Goal: Transaction & Acquisition: Purchase product/service

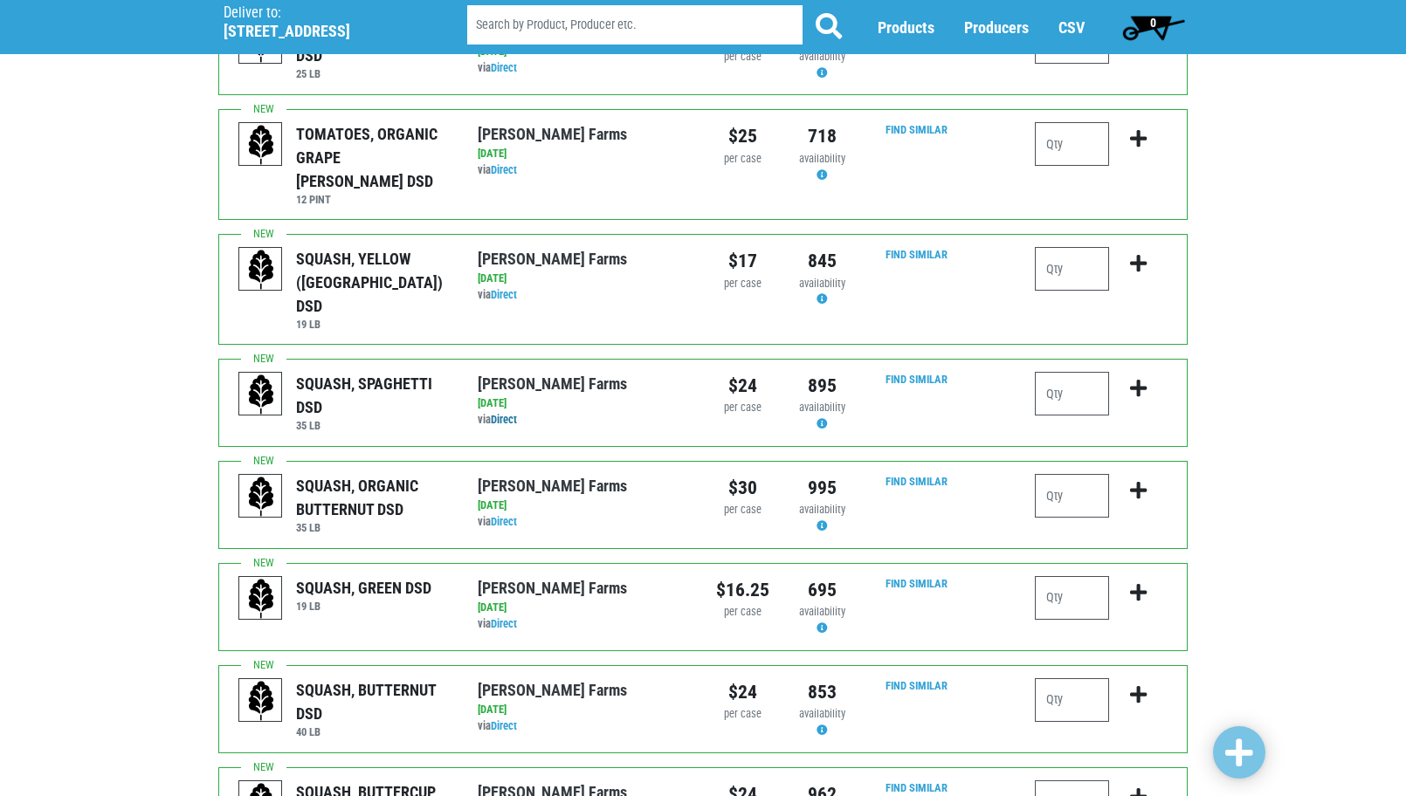
scroll to position [873, 0]
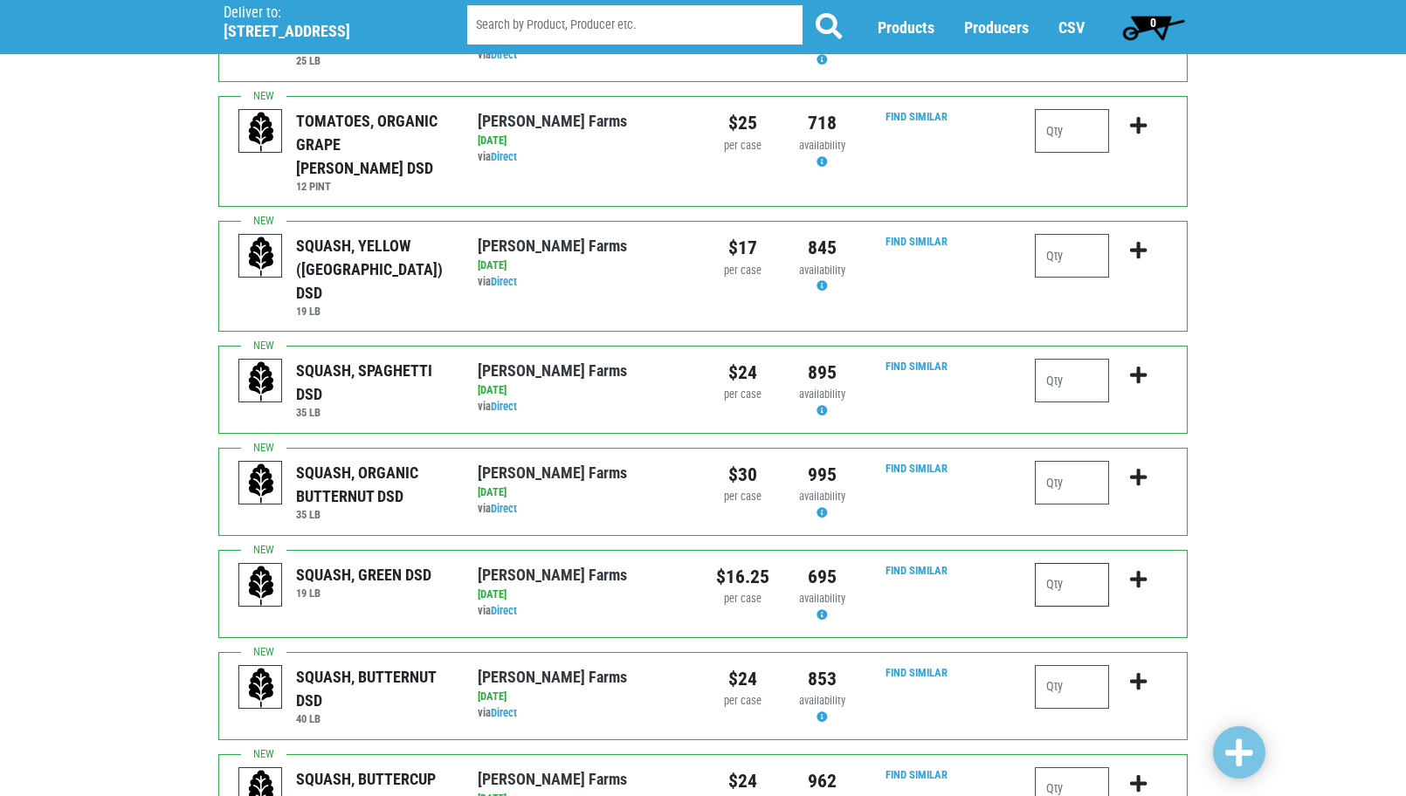
click at [1045, 563] on input "number" at bounding box center [1072, 585] width 74 height 44
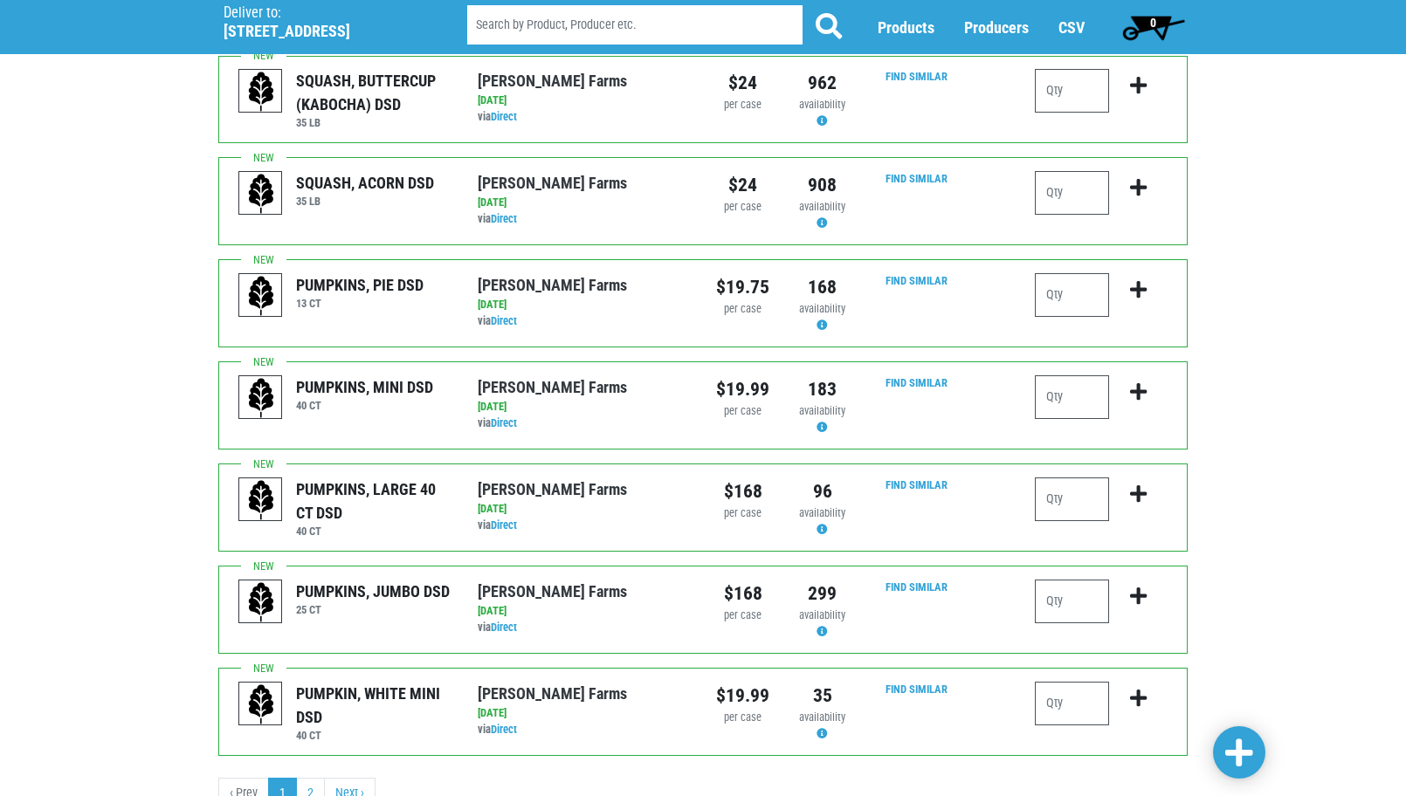
scroll to position [1573, 0]
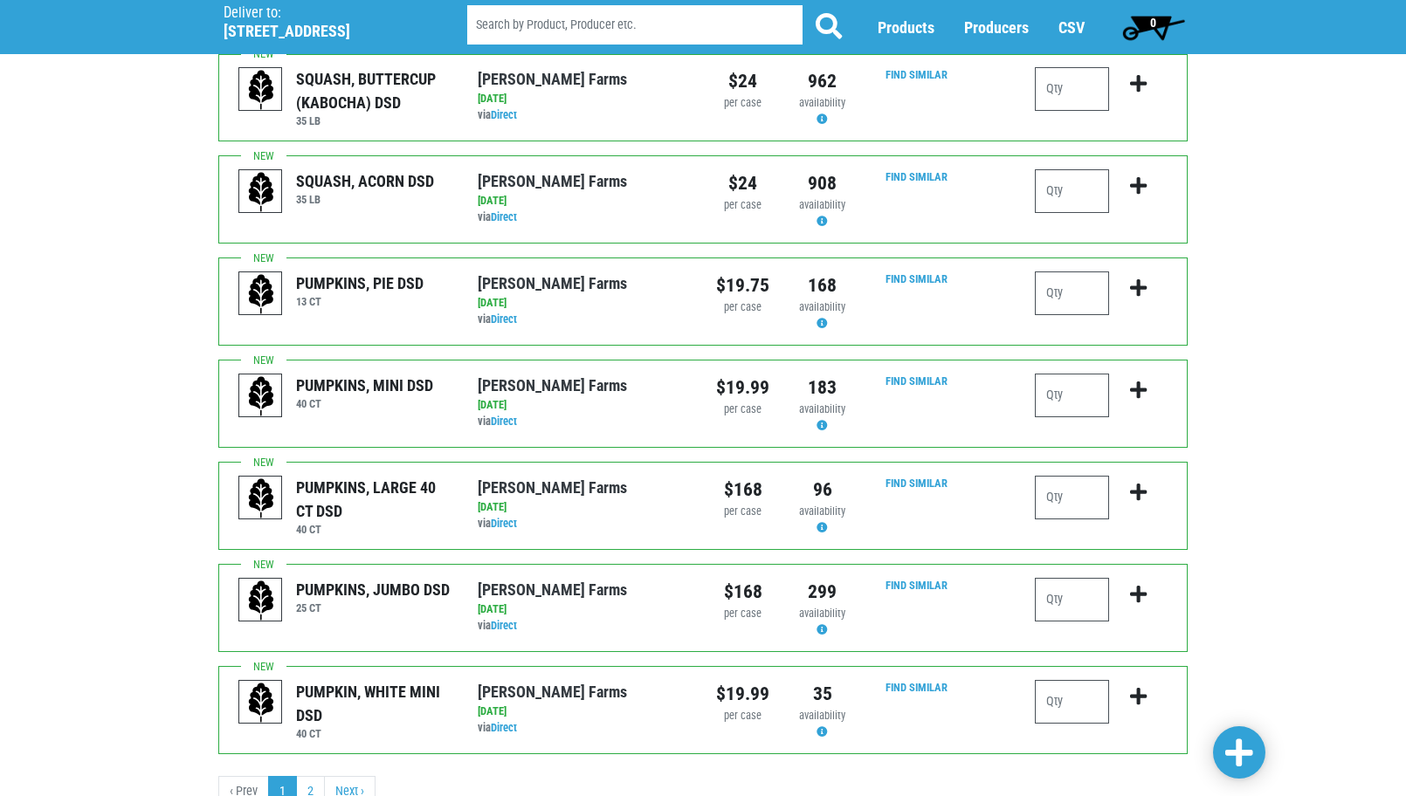
type input "4"
click at [1244, 750] on span at bounding box center [1239, 753] width 28 height 31
click at [303, 776] on link "2" at bounding box center [310, 791] width 29 height 31
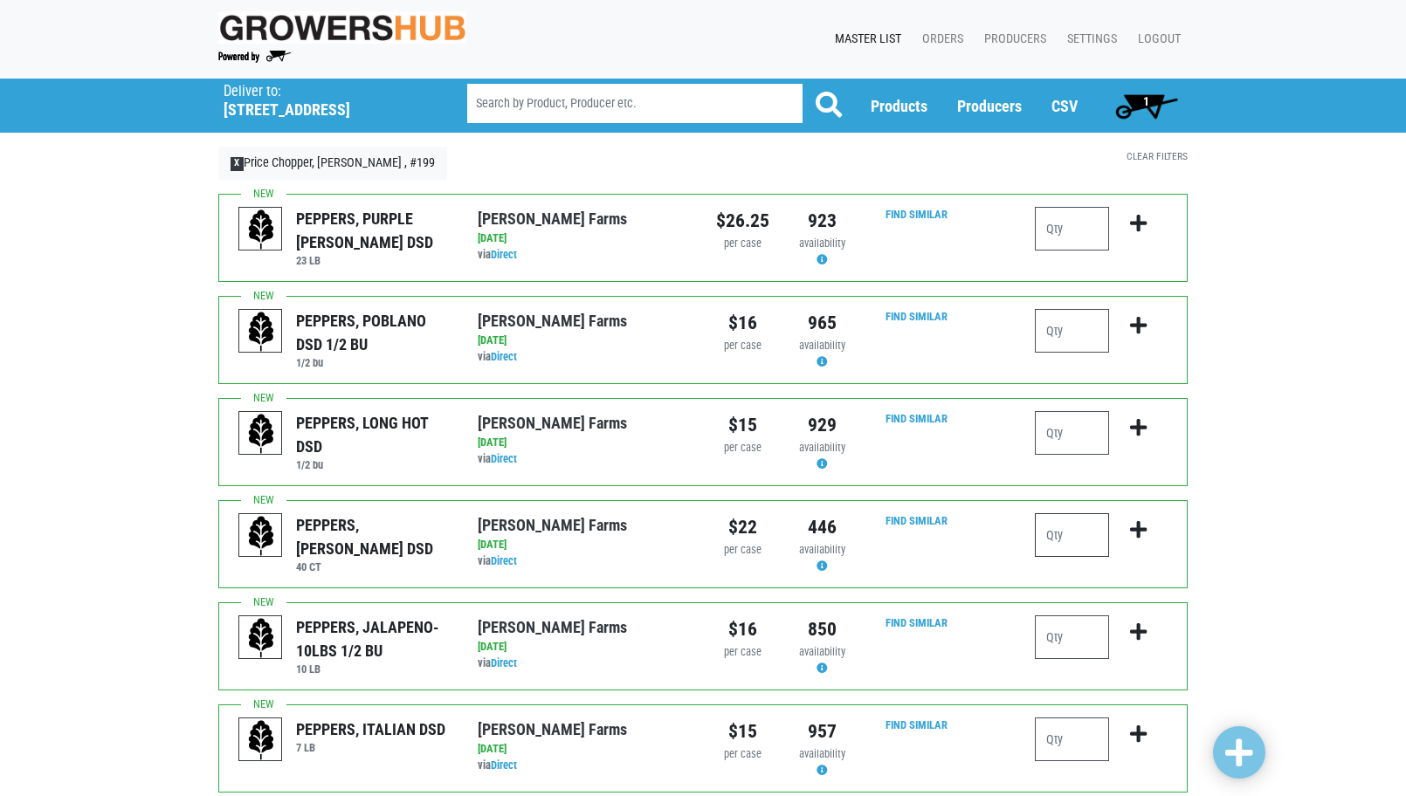
click at [1089, 529] on input "number" at bounding box center [1072, 535] width 74 height 44
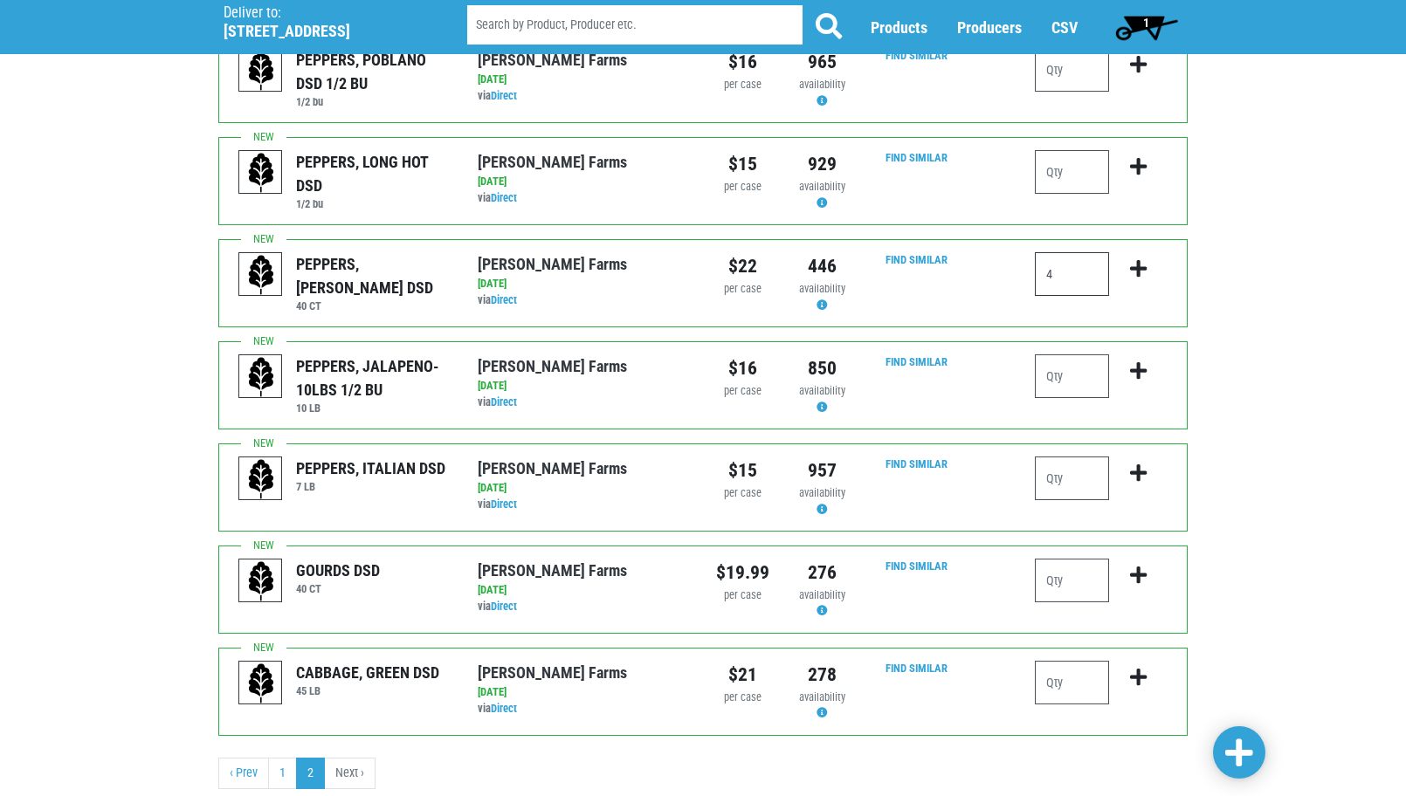
scroll to position [262, 0]
type input "4"
click at [1234, 757] on span at bounding box center [1239, 753] width 28 height 31
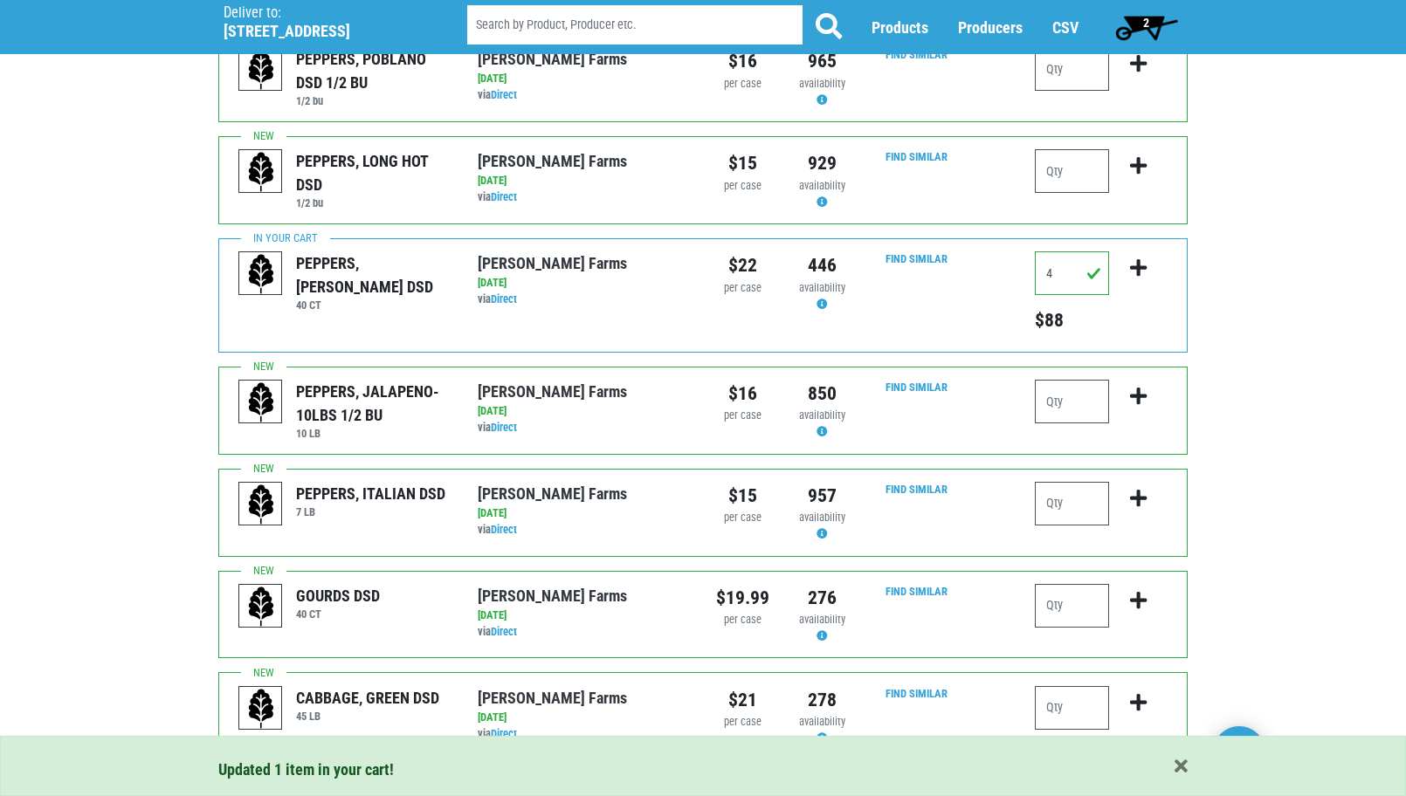
click at [1146, 14] on span "2" at bounding box center [1146, 27] width 78 height 35
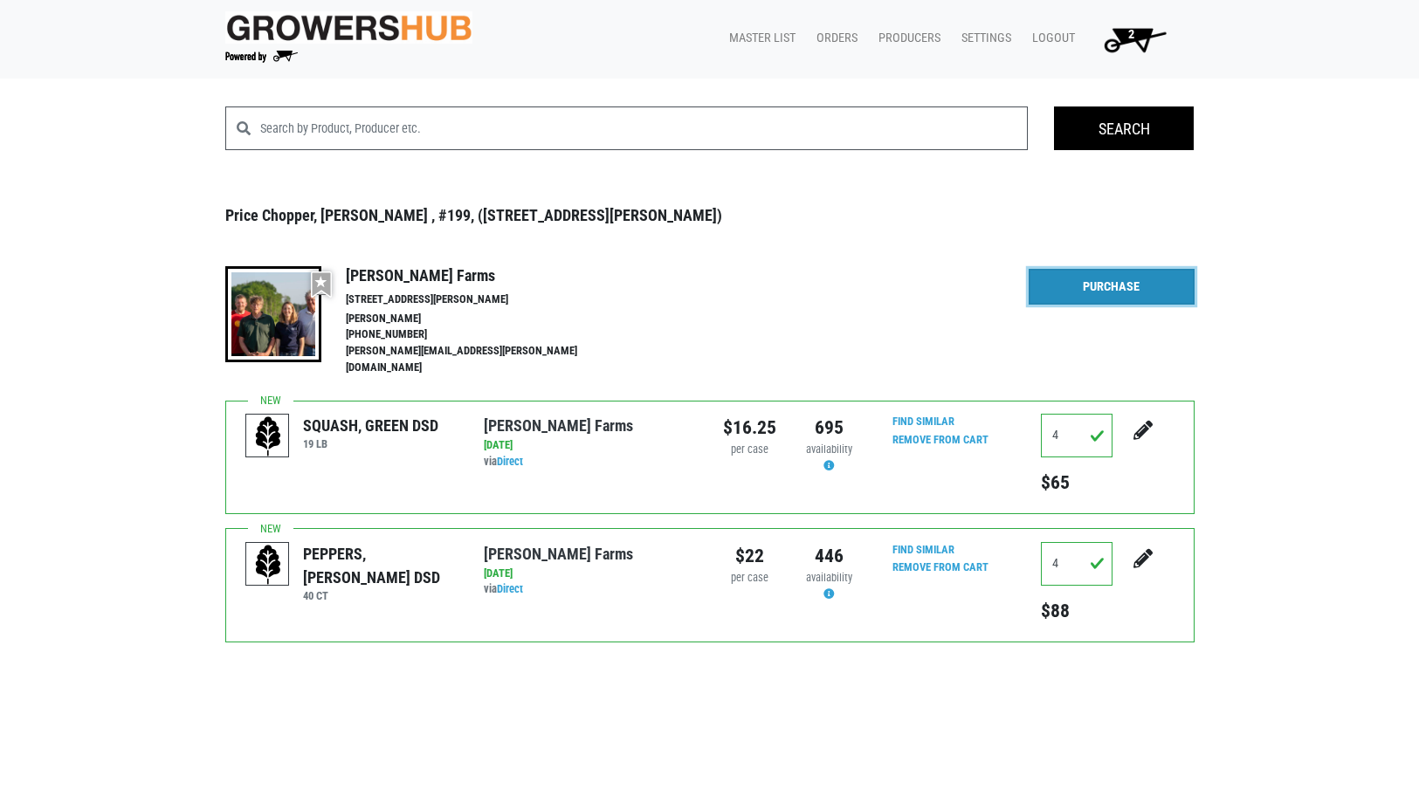
click at [1100, 284] on link "Purchase" at bounding box center [1112, 287] width 166 height 37
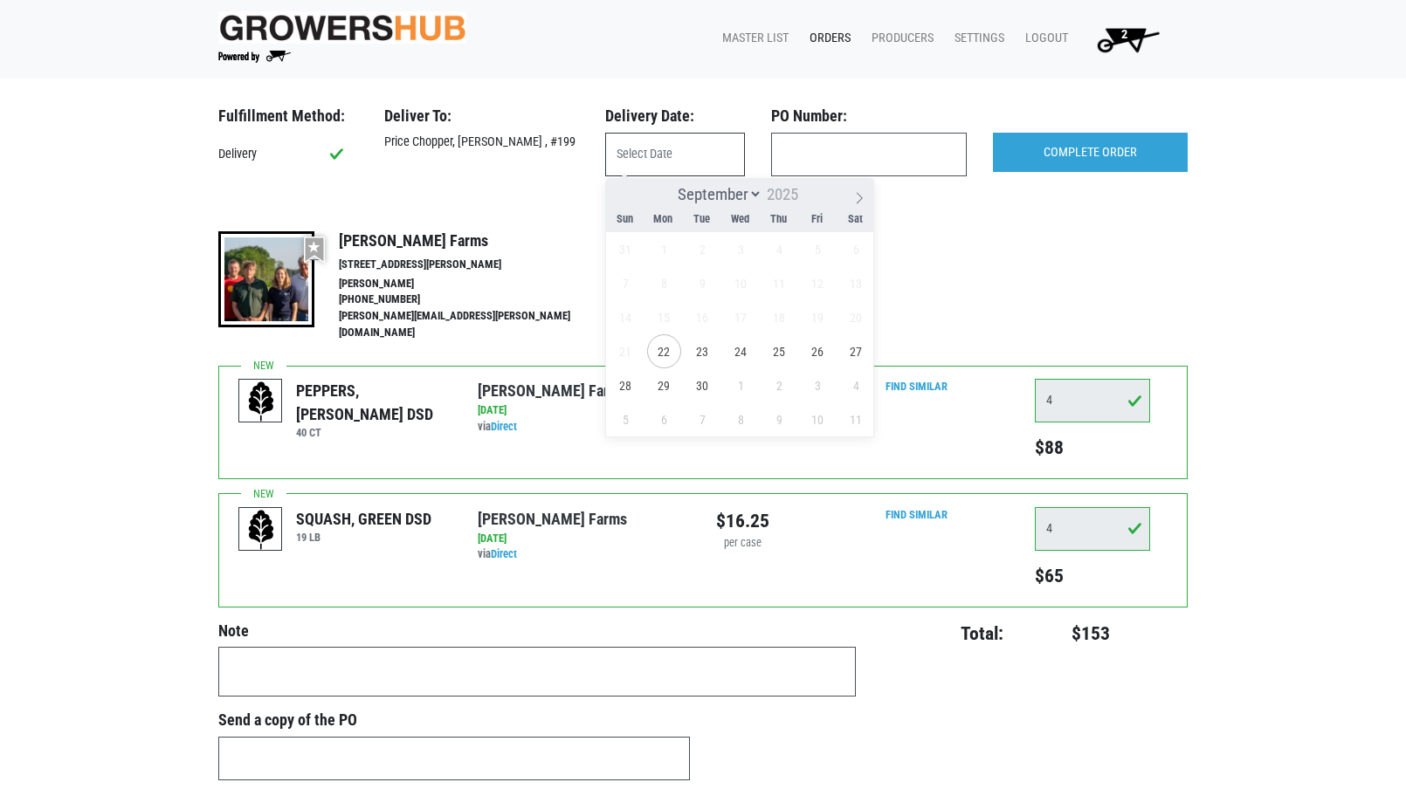
click at [673, 159] on input "text" at bounding box center [675, 155] width 140 height 44
click at [665, 347] on span "22" at bounding box center [664, 351] width 34 height 34
type input "[DATE]"
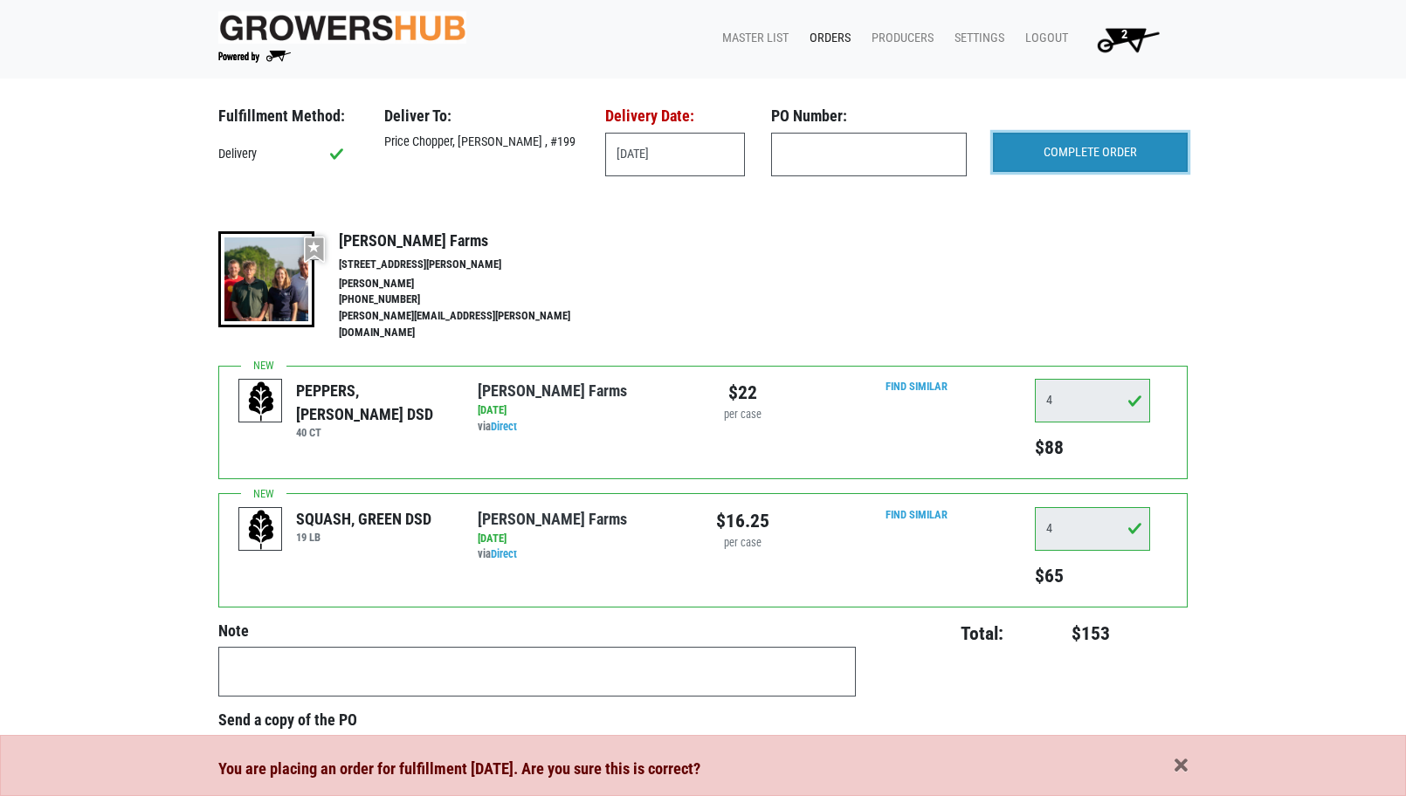
click at [1062, 154] on input "COMPLETE ORDER" at bounding box center [1090, 153] width 195 height 40
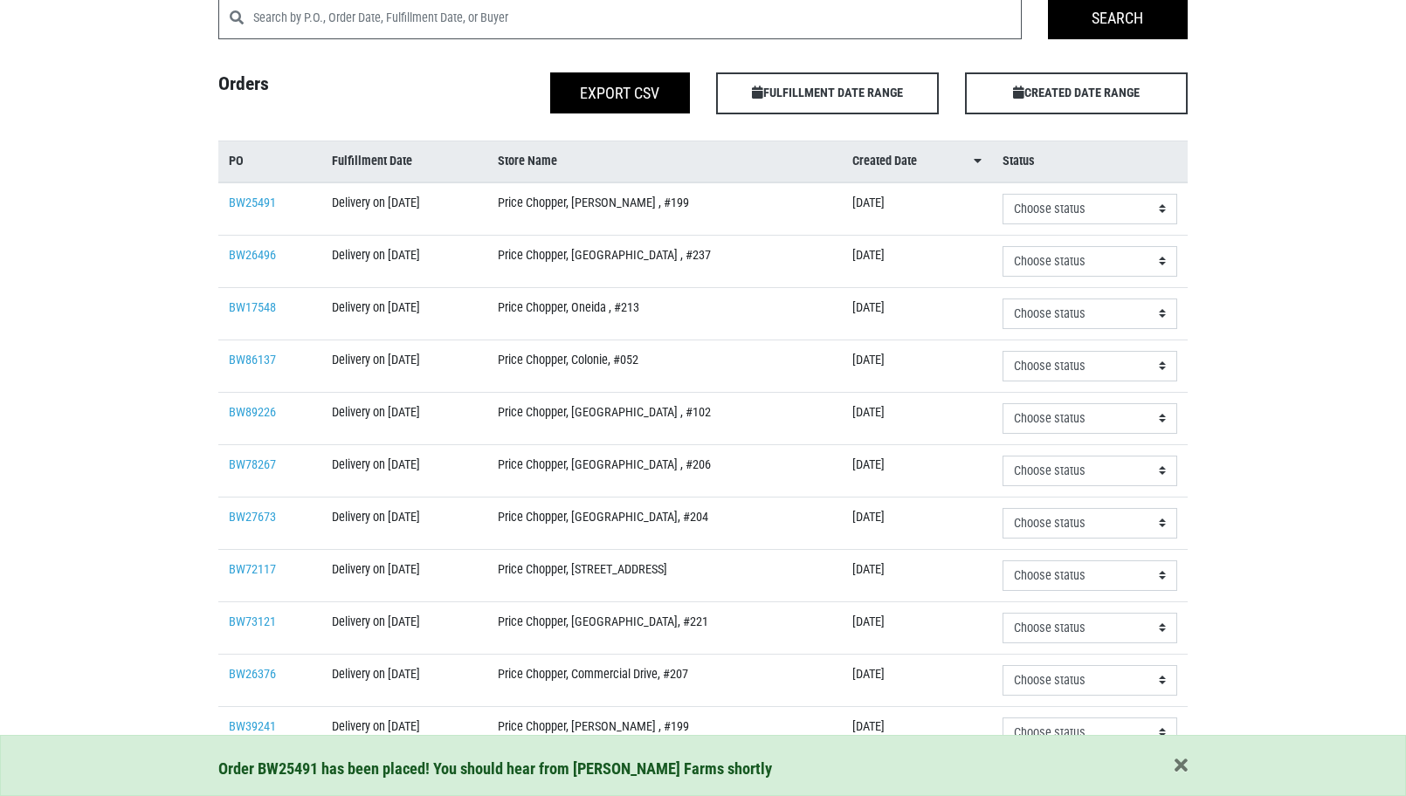
scroll to position [175, 0]
